Goal: Navigation & Orientation: Find specific page/section

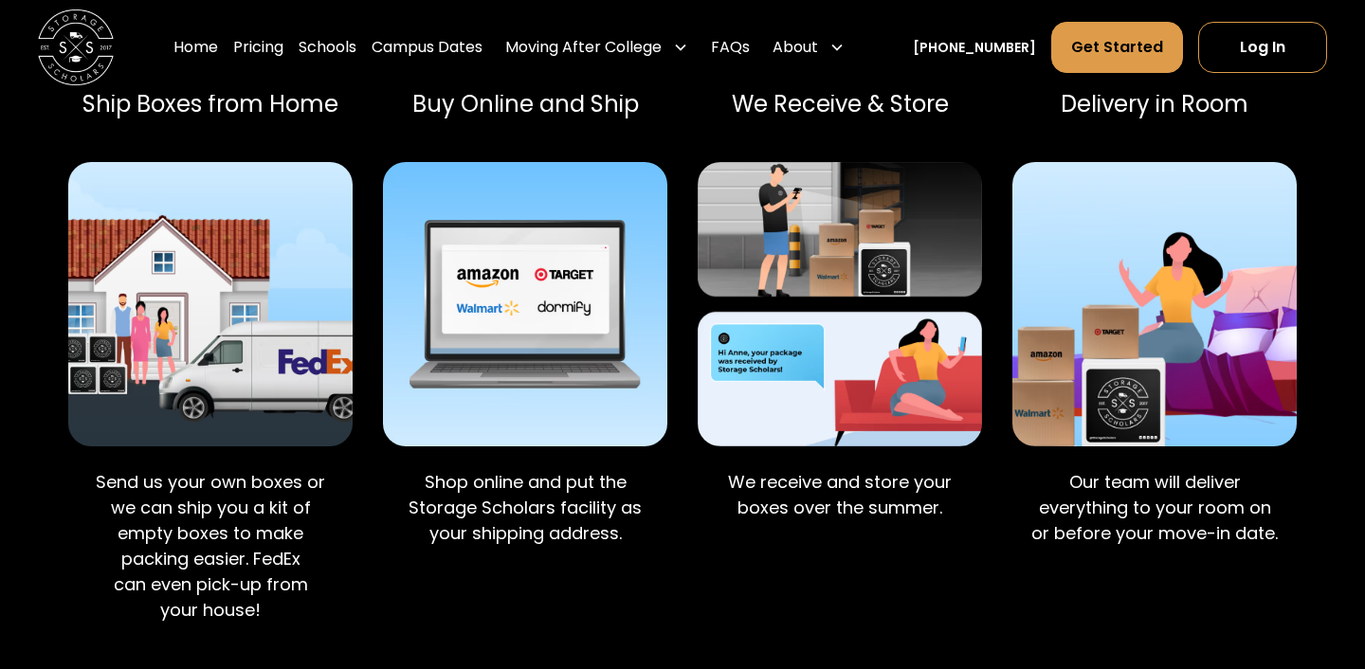
scroll to position [2006, 0]
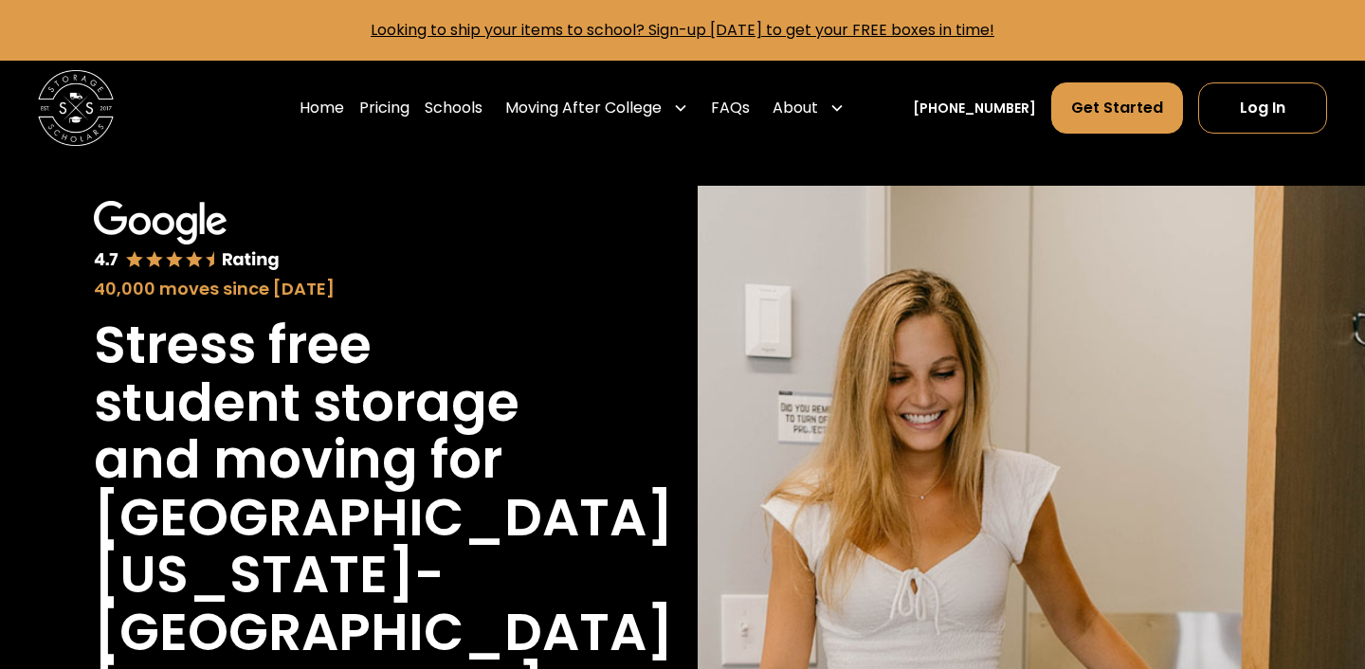
click at [361, 332] on h1 "Stress free student storage and moving for" at bounding box center [334, 403] width 481 height 172
click at [473, 107] on link "Schools" at bounding box center [454, 108] width 58 height 53
click at [1104, 94] on link "Get Started" at bounding box center [1117, 107] width 132 height 51
